Goal: Task Accomplishment & Management: Manage account settings

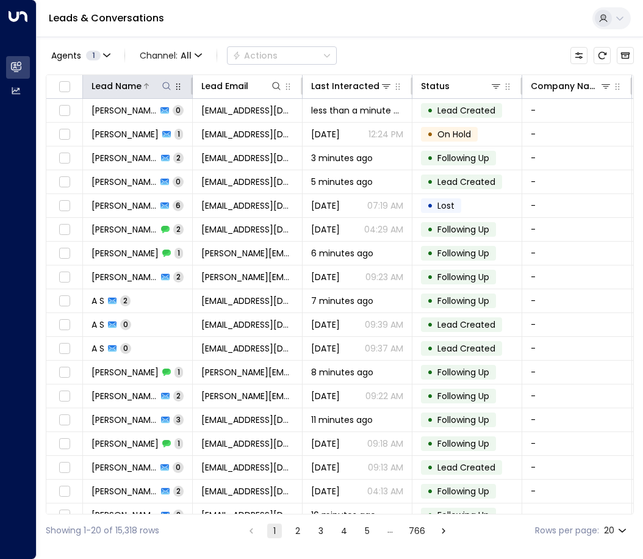
click at [162, 83] on icon at bounding box center [167, 86] width 10 height 10
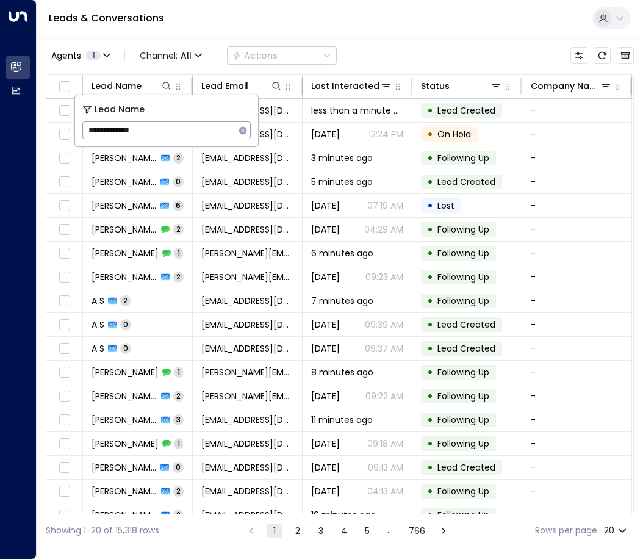
type input "**********"
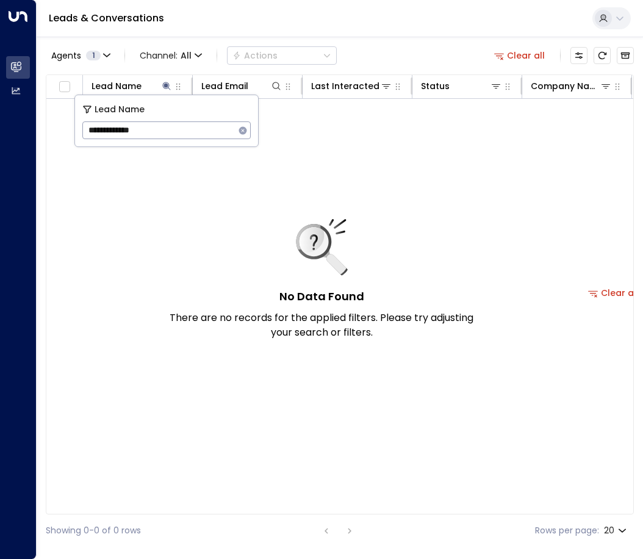
click at [244, 129] on icon "button" at bounding box center [243, 131] width 10 height 10
click at [275, 85] on icon at bounding box center [277, 86] width 10 height 10
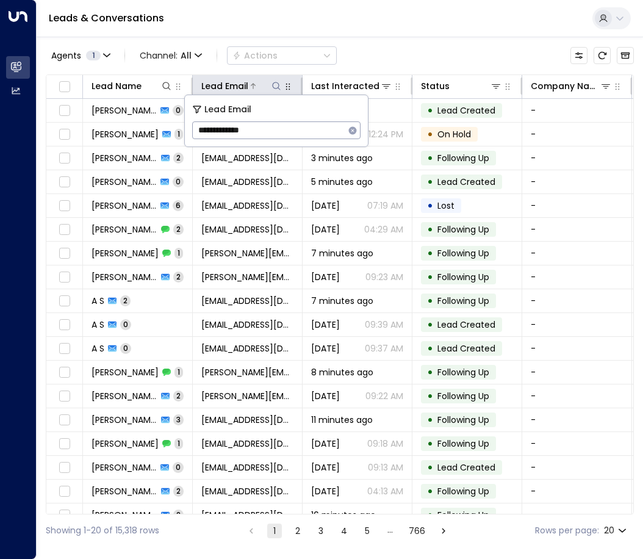
type input "**********"
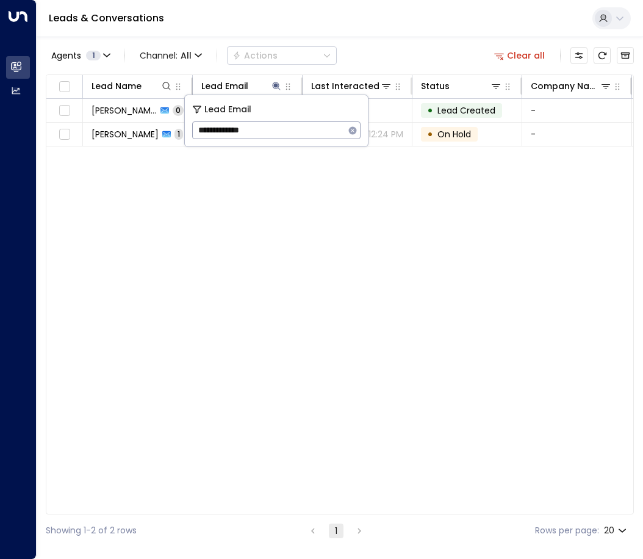
click at [317, 248] on div "Lead Name Lead Email Last Interacted Status Company Name Product # of people AI…" at bounding box center [340, 294] width 588 height 440
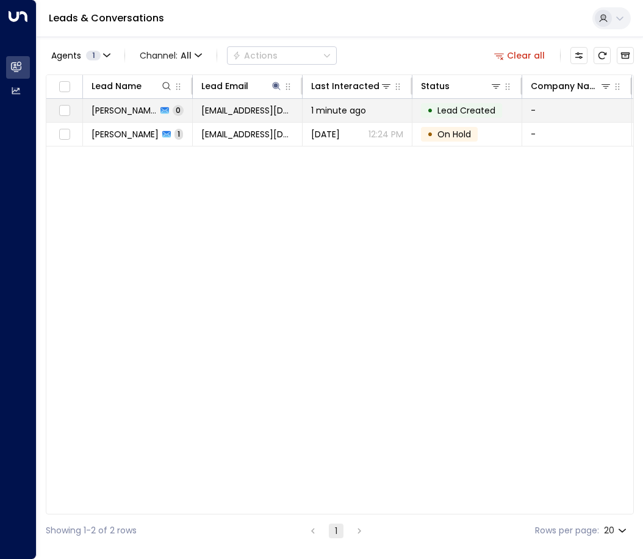
click at [218, 106] on span "[EMAIL_ADDRESS][DOMAIN_NAME]" at bounding box center [247, 110] width 92 height 12
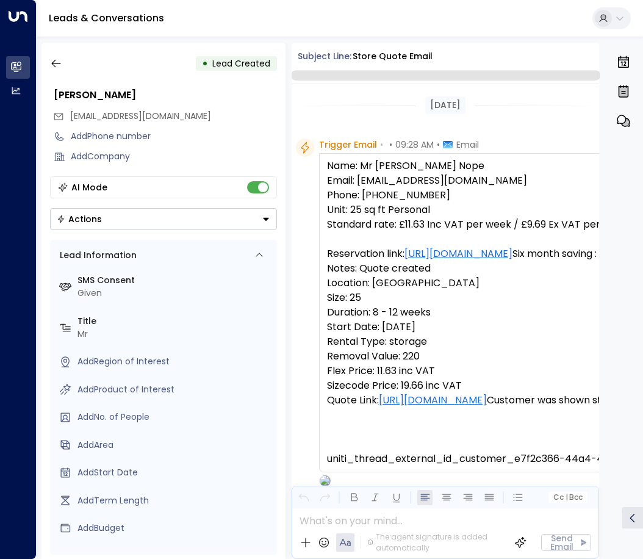
scroll to position [79, 0]
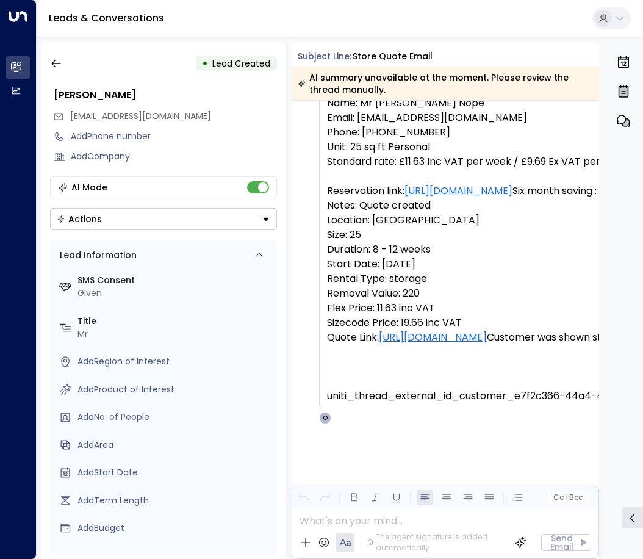
click at [170, 216] on button "Actions" at bounding box center [163, 219] width 227 height 22
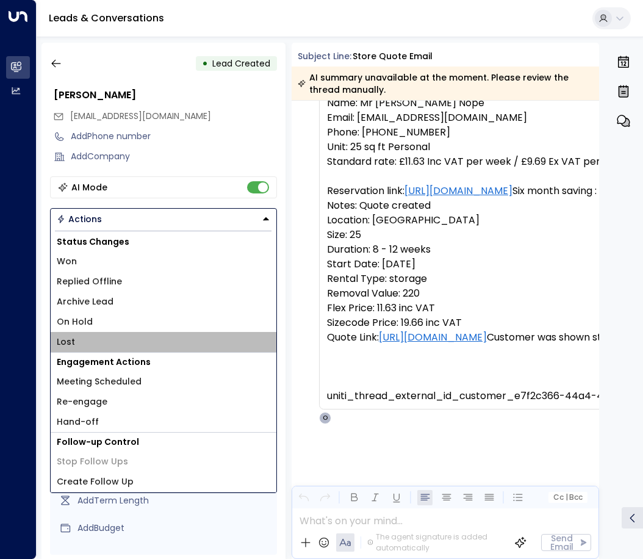
click at [83, 342] on li "Lost" at bounding box center [164, 342] width 226 height 20
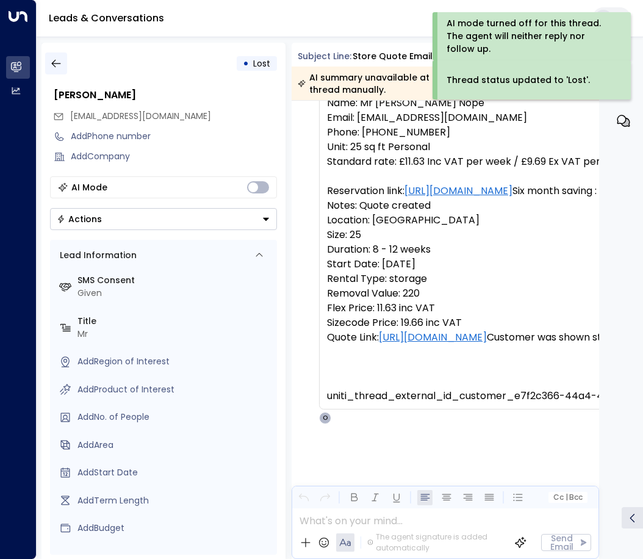
click at [57, 59] on icon "button" at bounding box center [56, 63] width 12 height 12
